Goal: Check status: Check status

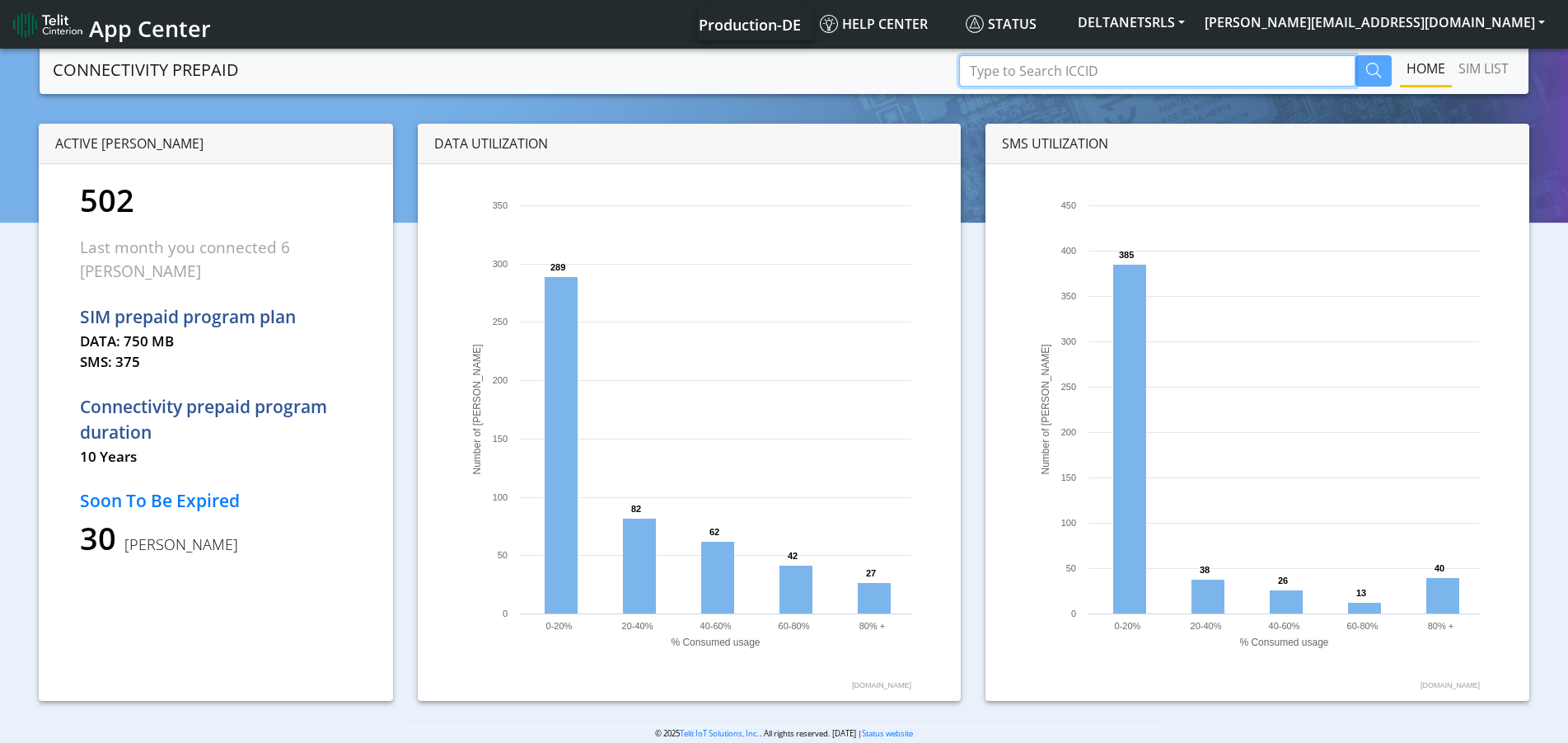
click at [1074, 73] on input "Type to Search ICCID" at bounding box center [1157, 70] width 396 height 31
type input "ap0167"
click at [1385, 61] on button "button" at bounding box center [1373, 70] width 36 height 31
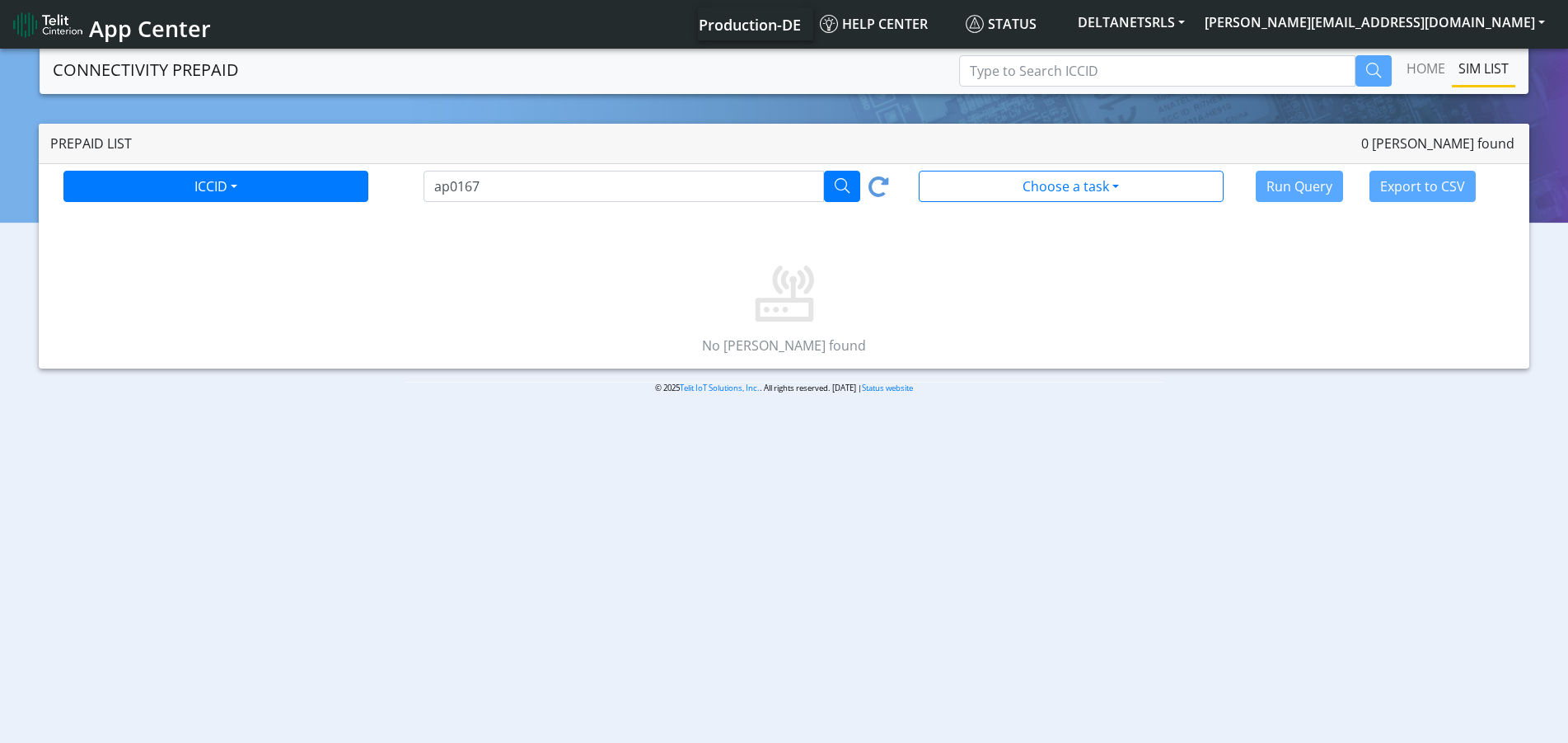
click at [243, 205] on div "ICCID ICCID Tag ap0167 Choose a task All [PERSON_NAME] [PERSON_NAME] with 80%-1…" at bounding box center [789, 191] width 1478 height 40
click at [241, 185] on button "ICCID" at bounding box center [216, 186] width 304 height 31
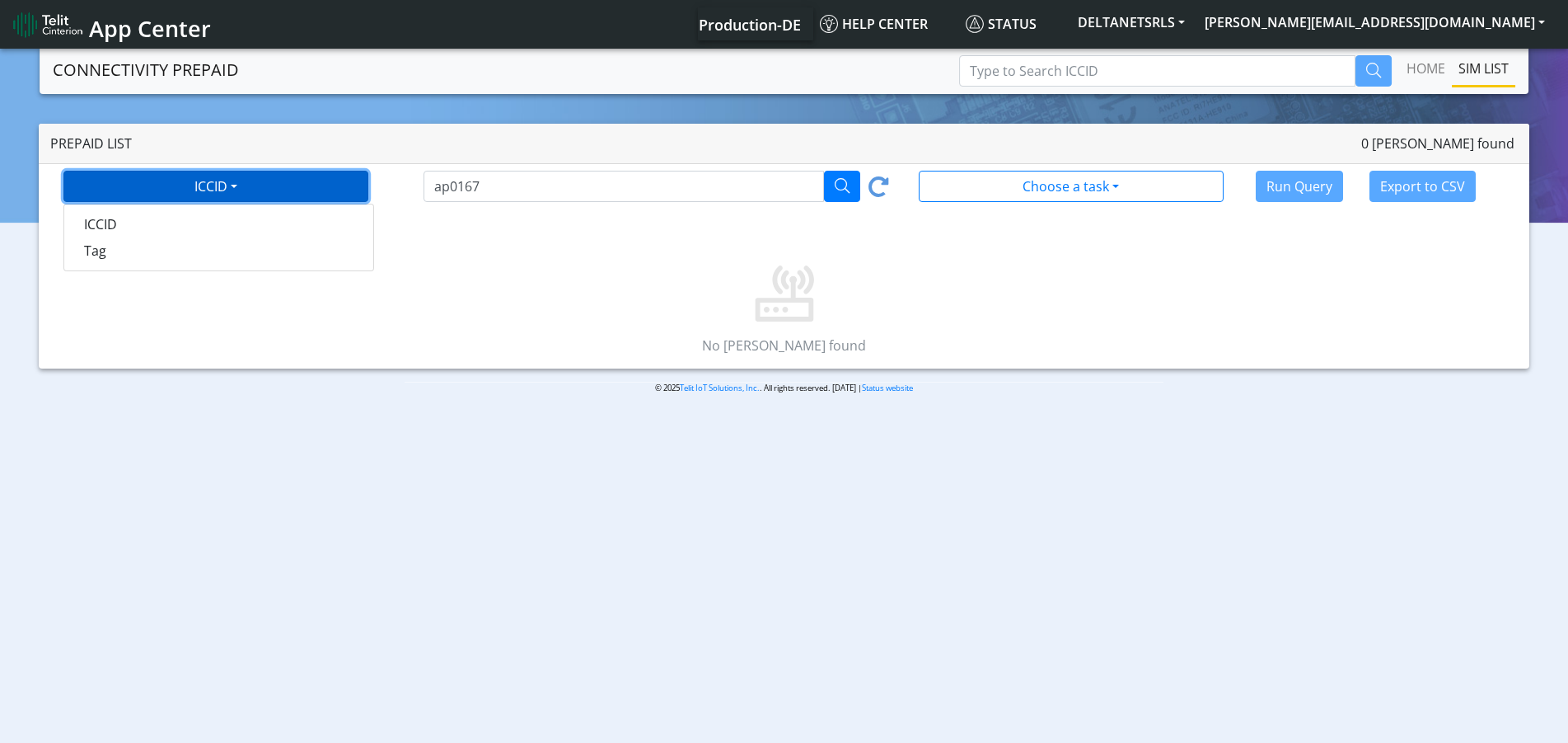
click at [241, 184] on button "ICCID" at bounding box center [216, 186] width 304 height 31
click at [244, 182] on button "ICCID" at bounding box center [216, 186] width 304 height 31
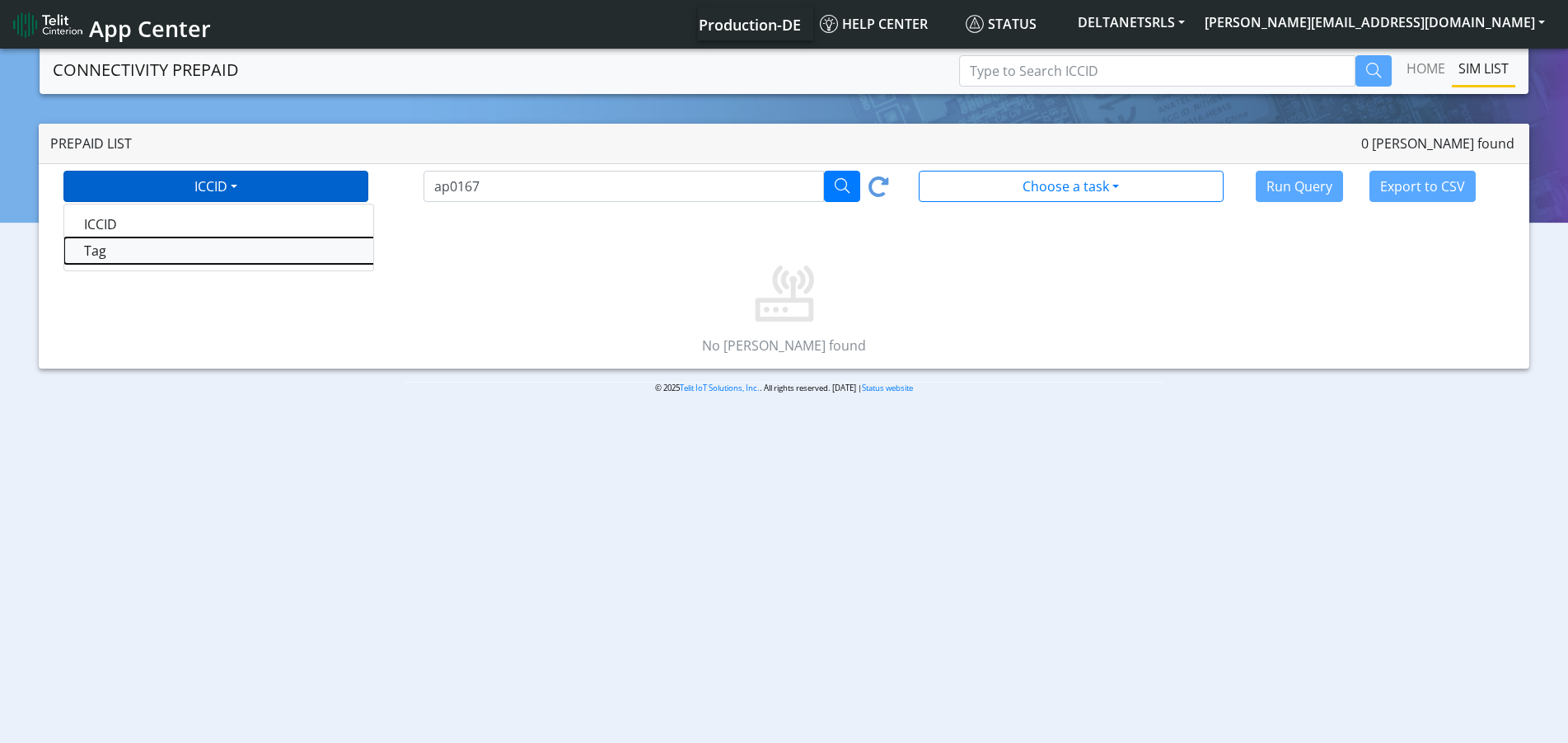
click at [225, 248] on tasktag-dropdown "Tag" at bounding box center [269, 251] width 412 height 26
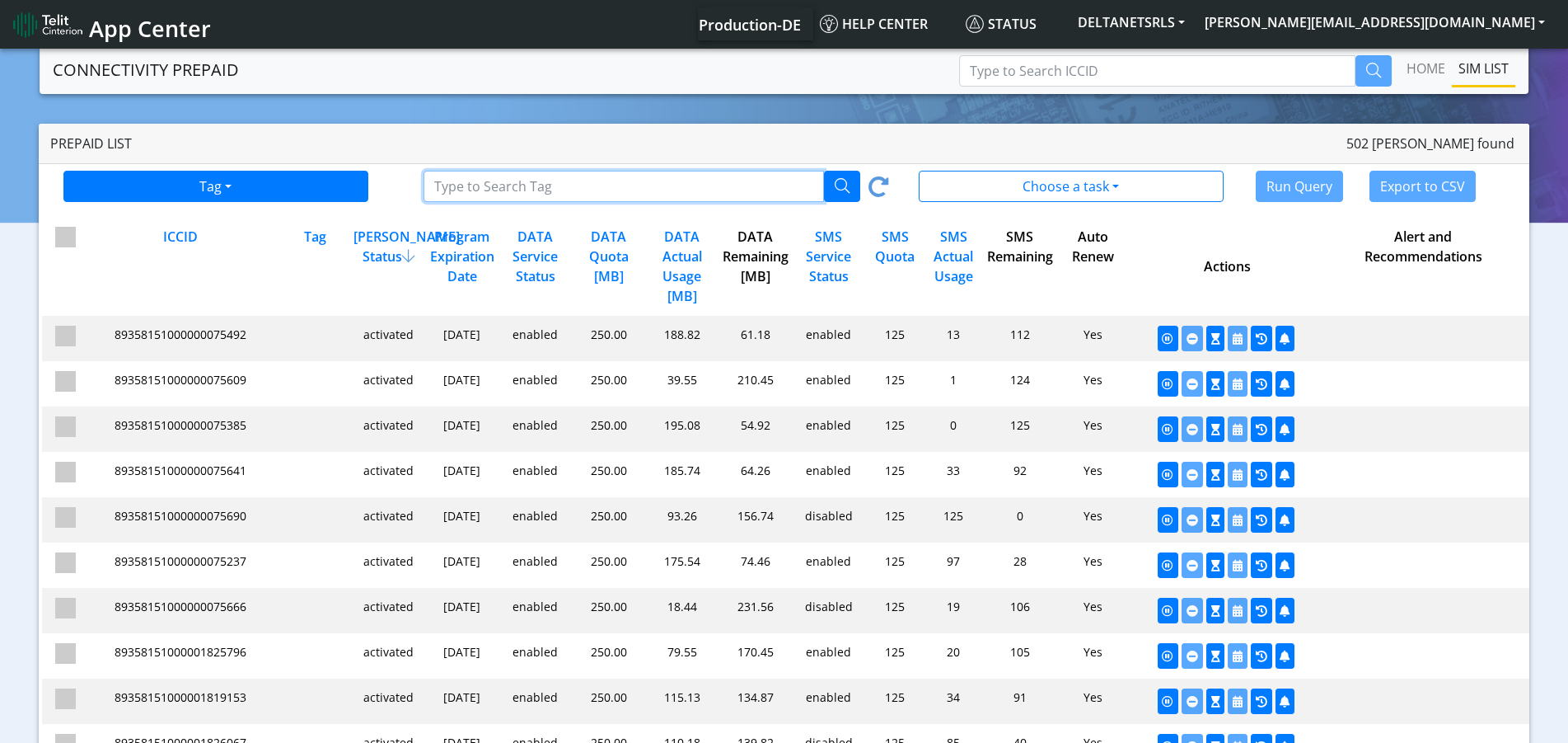
click at [624, 180] on input "Type to Search ICCID/Tag" at bounding box center [623, 186] width 399 height 31
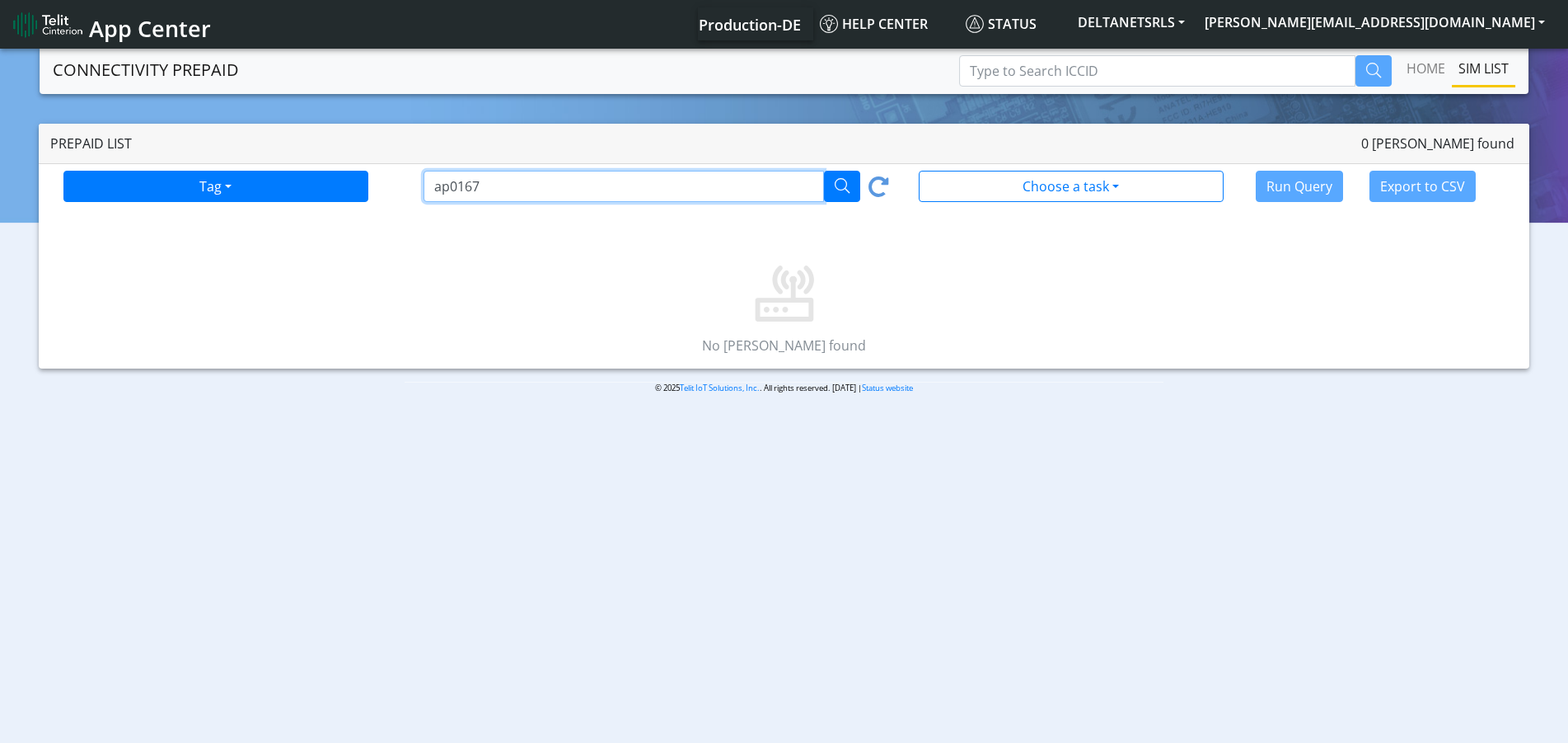
type input "ap0167"
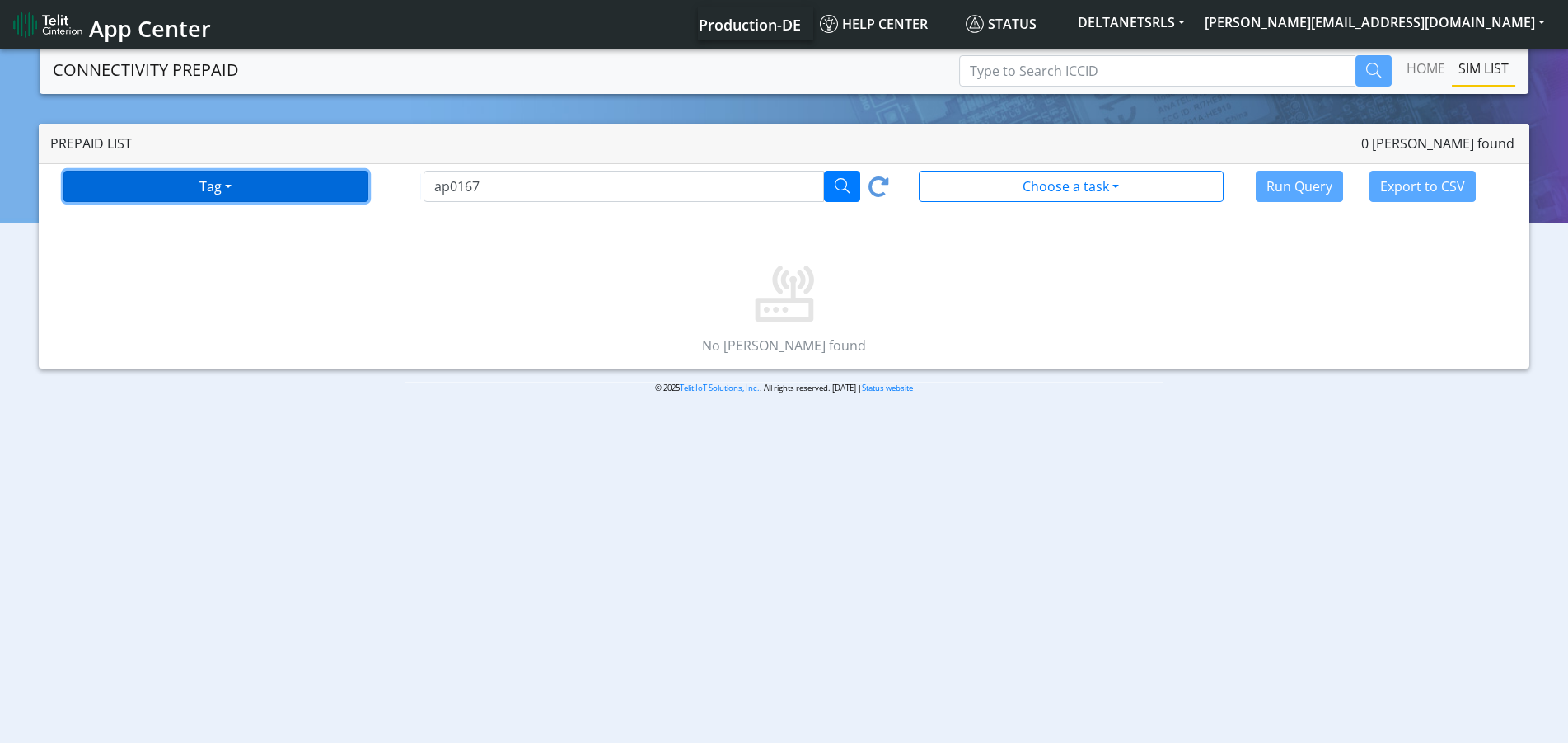
click at [303, 185] on button "Tag" at bounding box center [216, 186] width 304 height 31
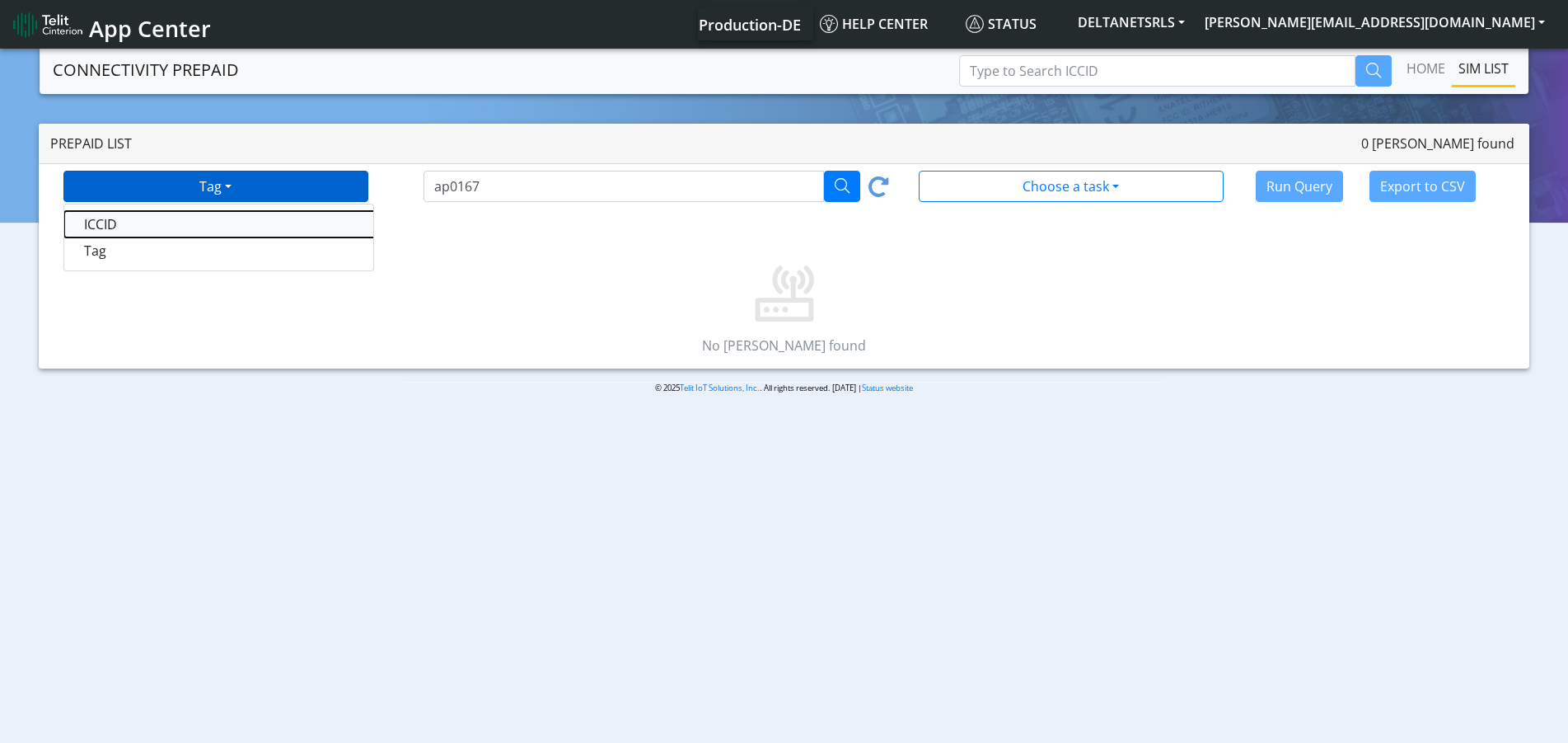
click at [218, 220] on taskiccid-dropdown "ICCID" at bounding box center [269, 224] width 412 height 26
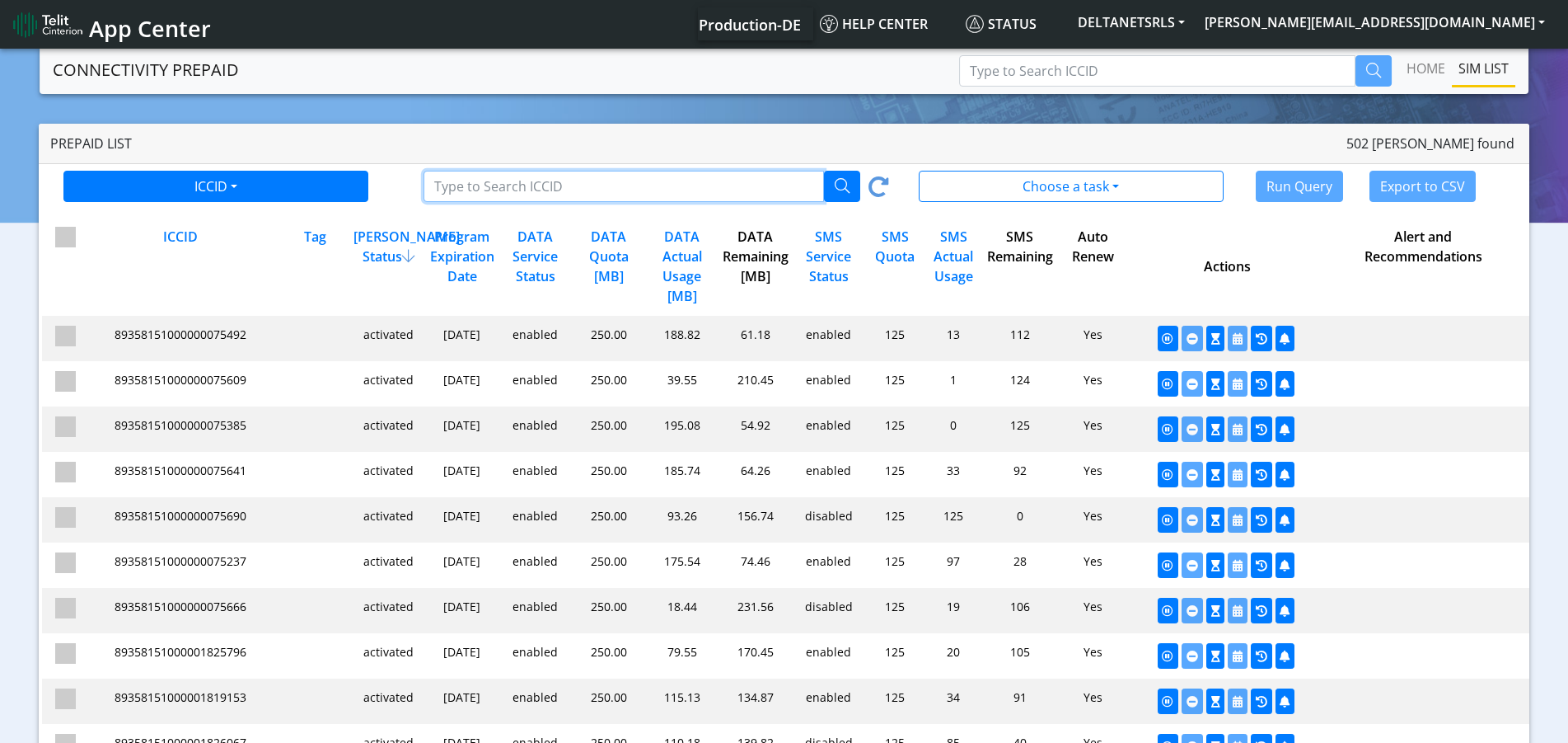
click at [558, 180] on input "Type to Search ICCID/Tag" at bounding box center [623, 186] width 399 height 31
paste input "89358151000000075302"
type input "89358151000000075302"
click at [837, 177] on button "button" at bounding box center [841, 186] width 36 height 31
